Goal: Information Seeking & Learning: Learn about a topic

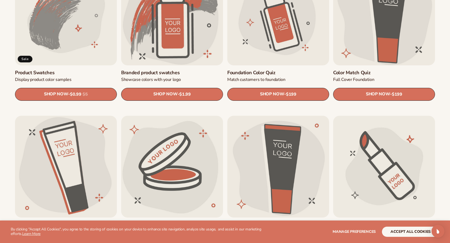
scroll to position [533, 0]
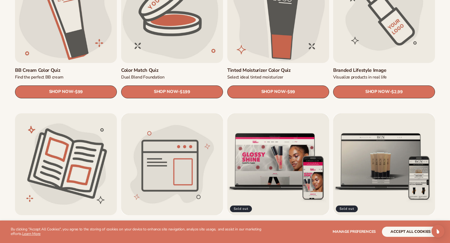
click at [75, 219] on link "Branded catalog" at bounding box center [66, 222] width 102 height 6
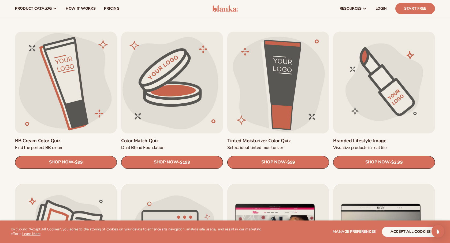
scroll to position [403, 0]
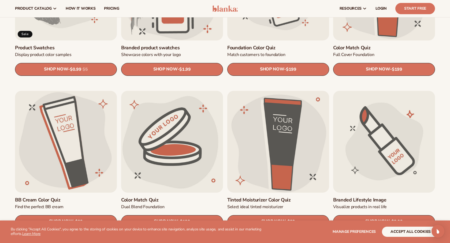
click at [279, 197] on link "Tinted Moisturizer Color Quiz" at bounding box center [278, 200] width 102 height 6
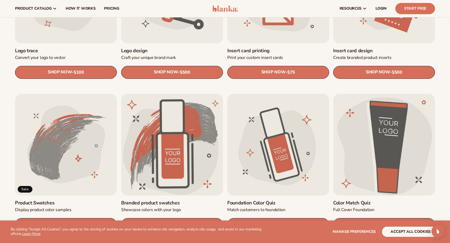
scroll to position [272, 0]
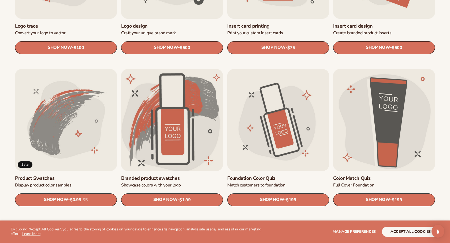
click at [173, 175] on link "Branded product swatches" at bounding box center [172, 178] width 102 height 6
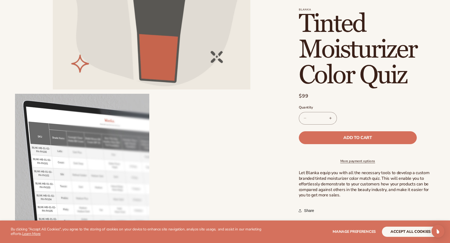
scroll to position [182, 0]
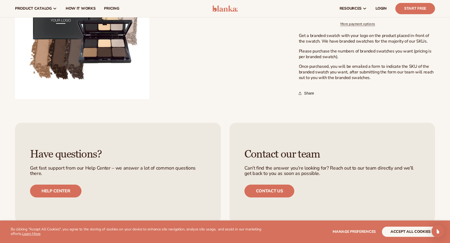
scroll to position [215, 0]
